Goal: Check status: Check status

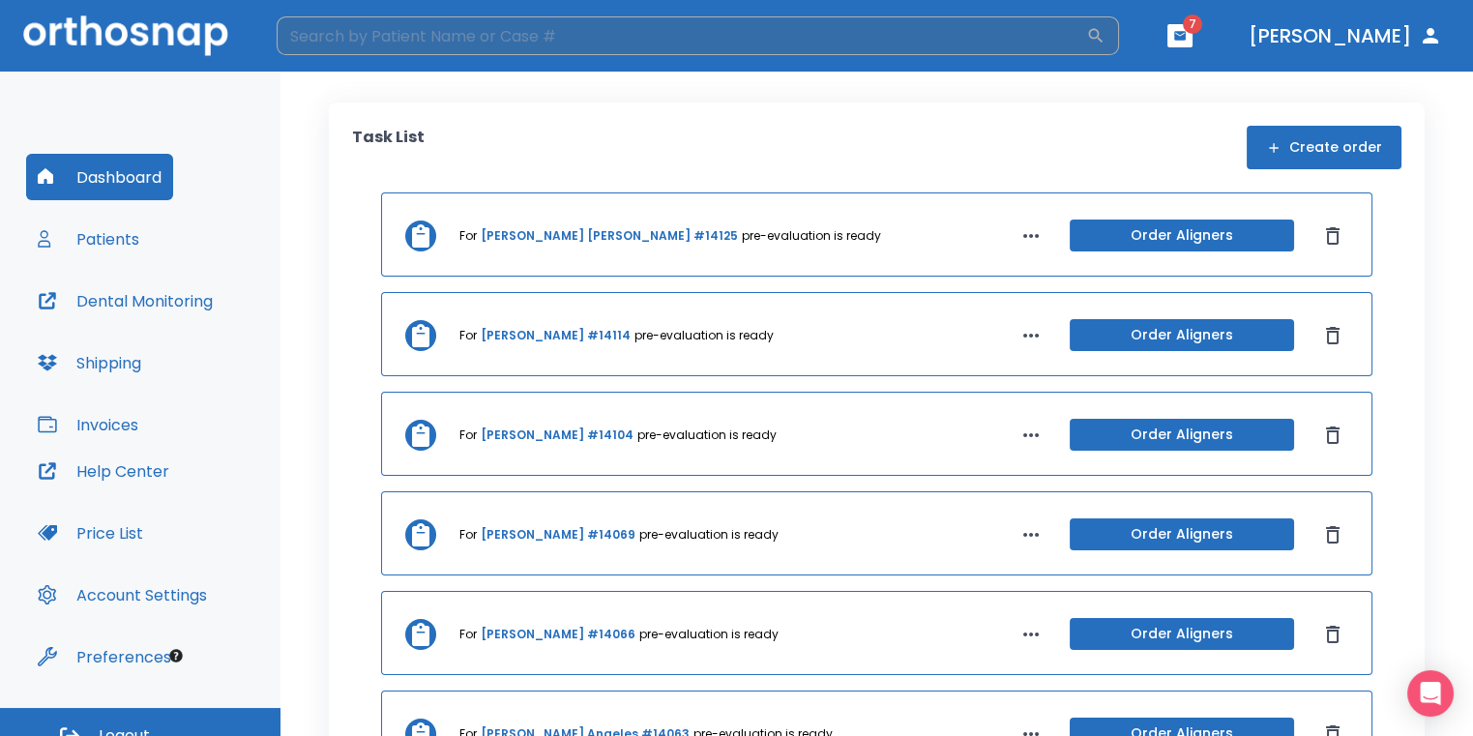
click at [827, 41] on input "search" at bounding box center [682, 35] width 810 height 39
type input "g"
type input "[PERSON_NAME]"
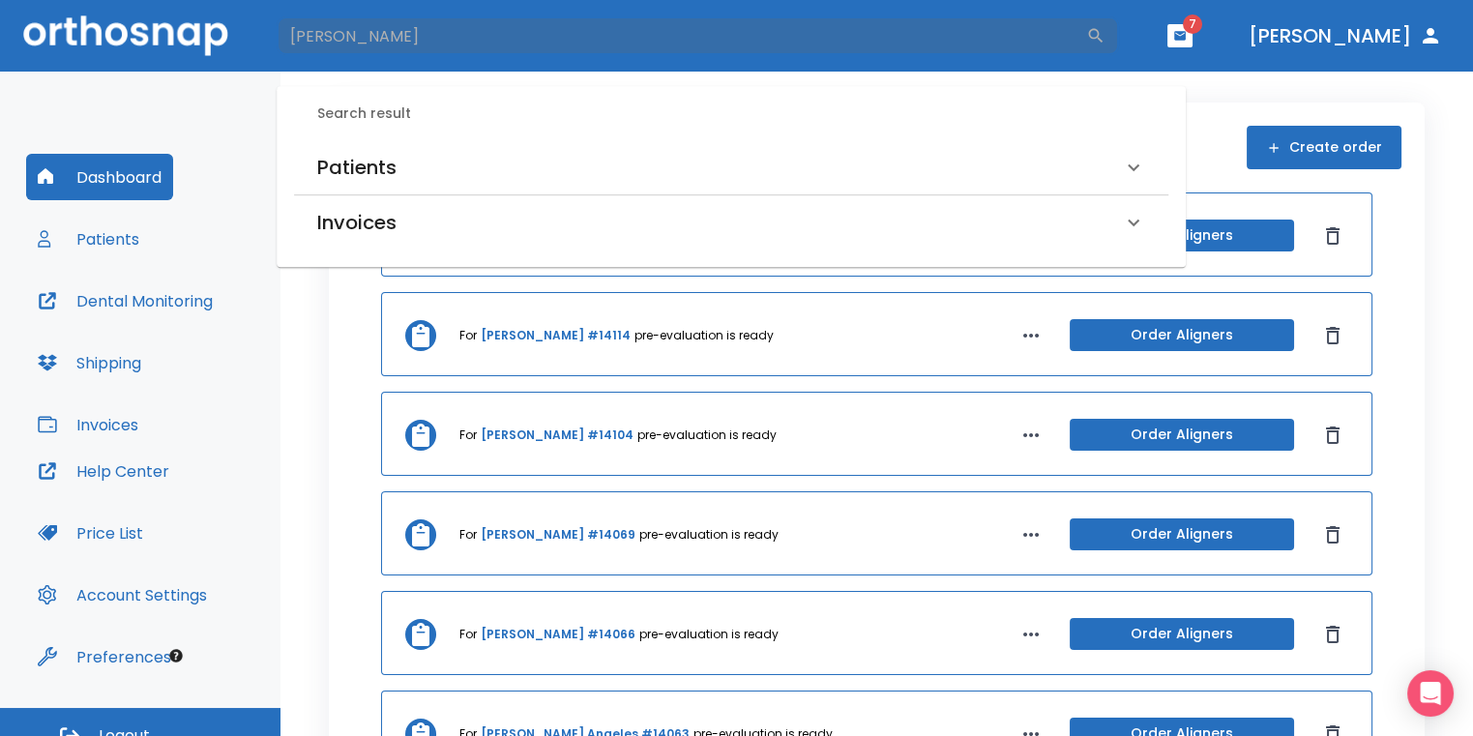
click at [824, 140] on div "Patients" at bounding box center [731, 167] width 875 height 54
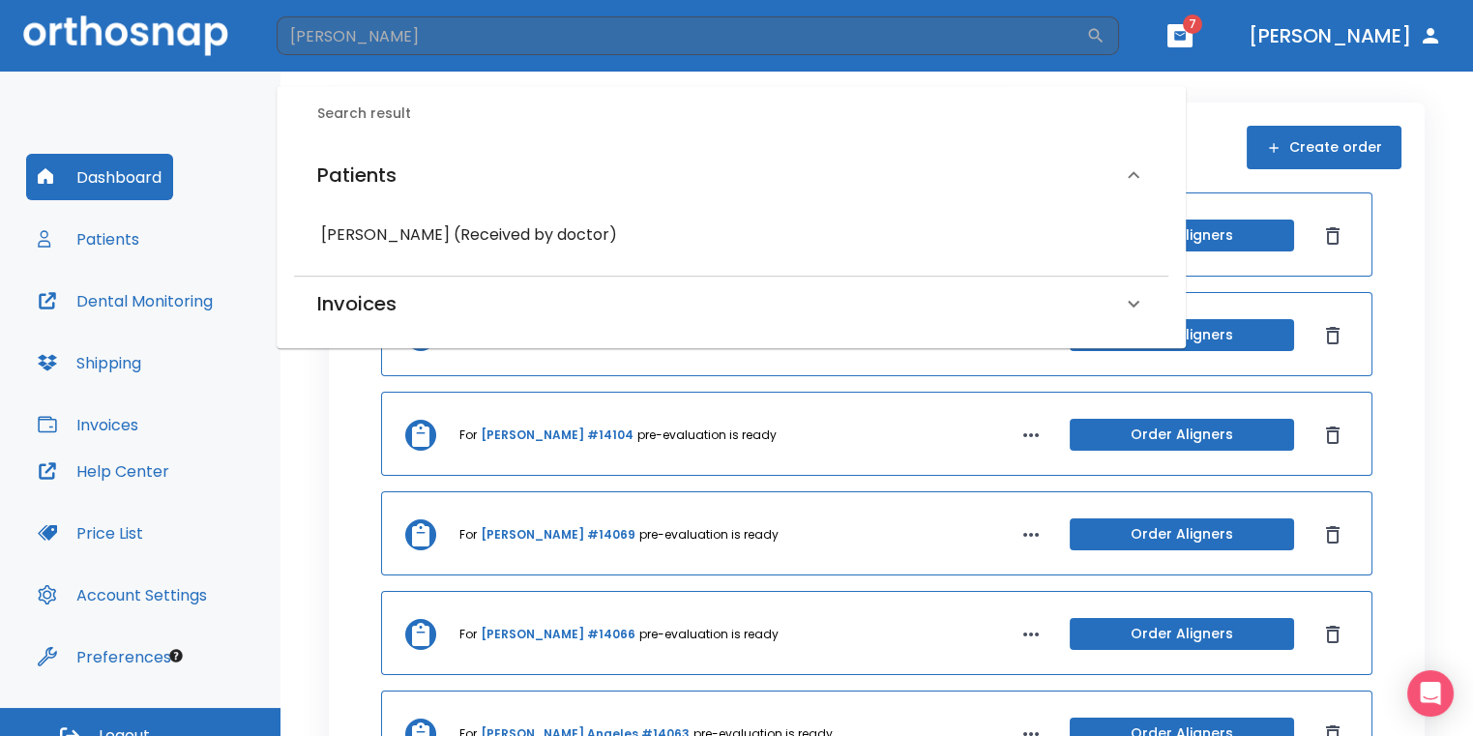
click at [569, 231] on h6 "[PERSON_NAME] (Received by doctor)" at bounding box center [731, 235] width 820 height 27
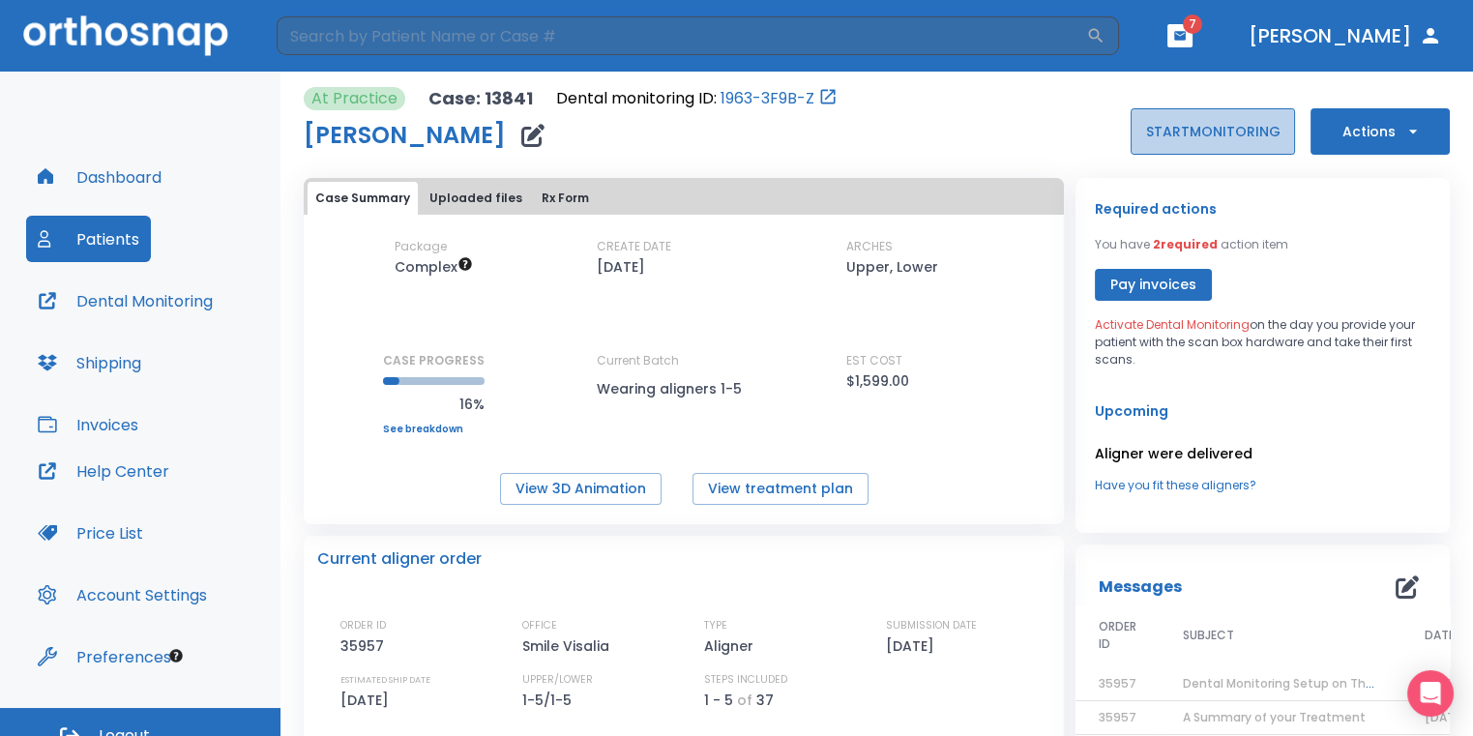
click at [1203, 127] on button "START MONITORING" at bounding box center [1213, 131] width 164 height 46
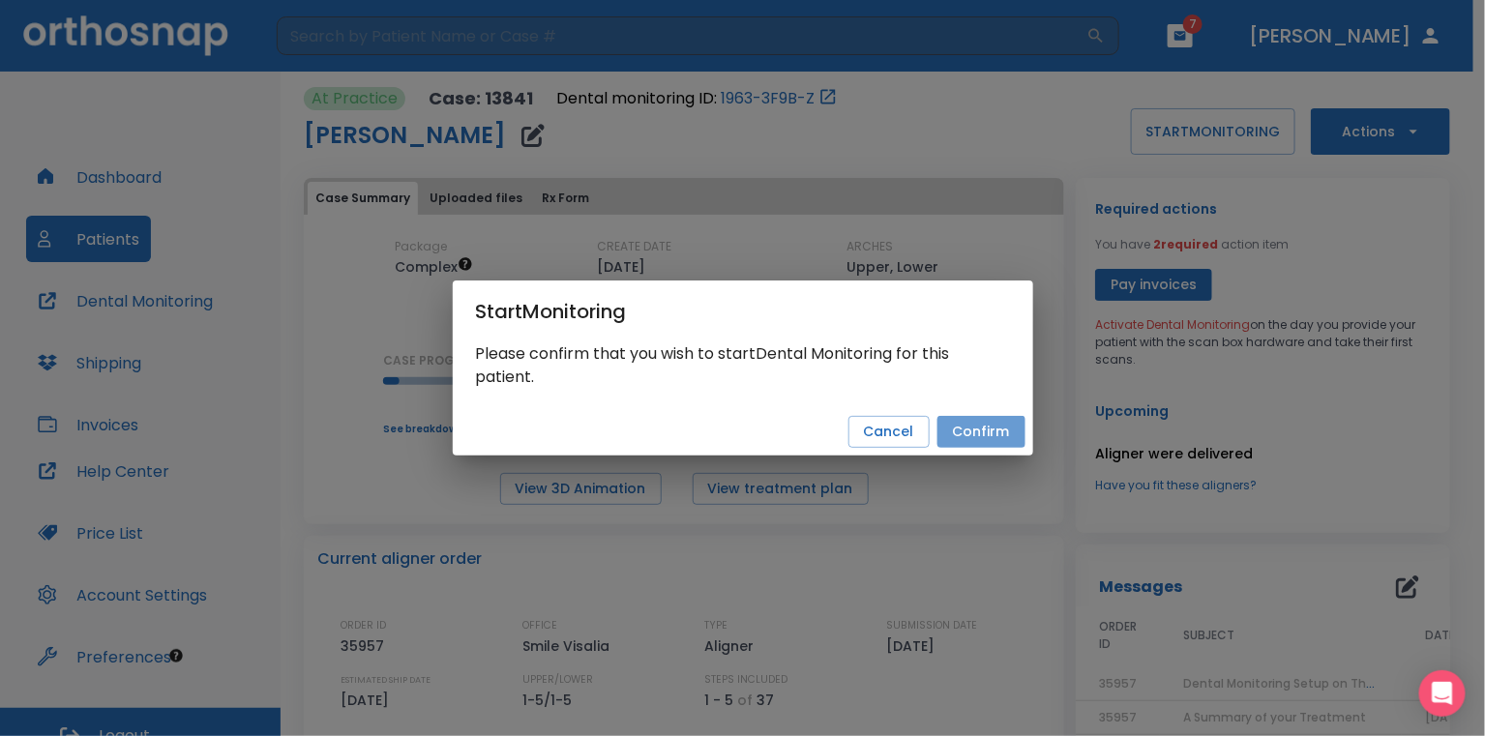
click at [992, 429] on button "Confirm" at bounding box center [981, 432] width 88 height 32
